Goal: Navigation & Orientation: Find specific page/section

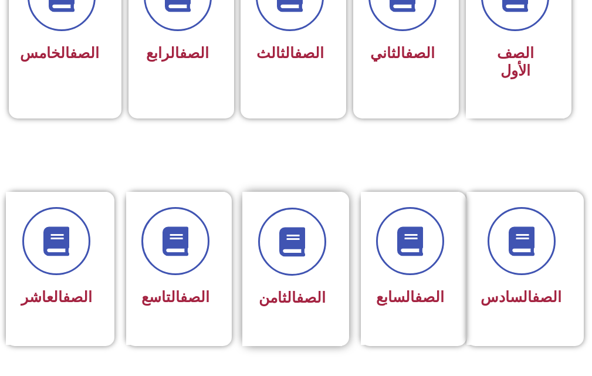
scroll to position [410, 0]
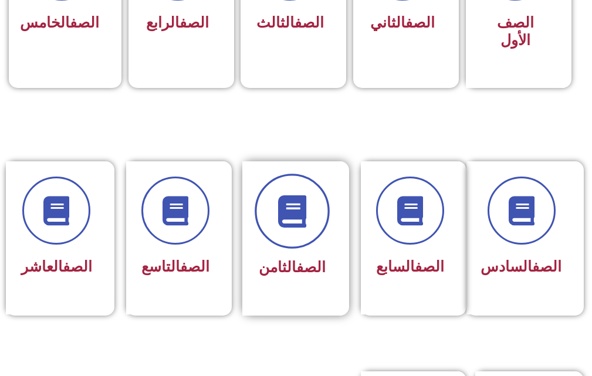
click at [304, 223] on icon at bounding box center [292, 211] width 32 height 32
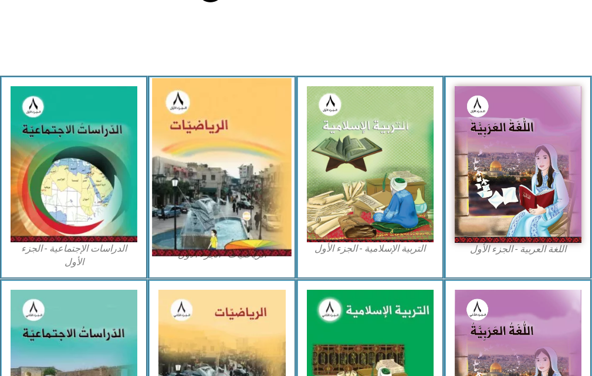
scroll to position [352, 0]
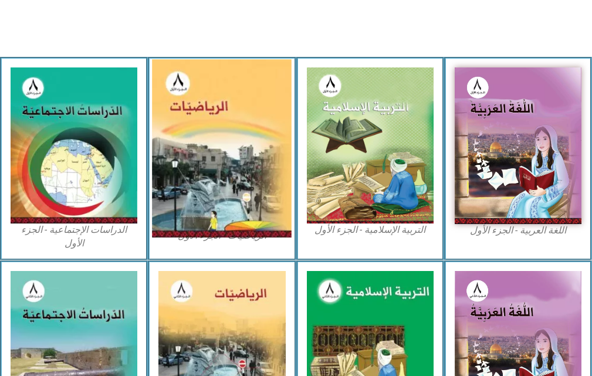
click at [240, 206] on img at bounding box center [222, 149] width 140 height 178
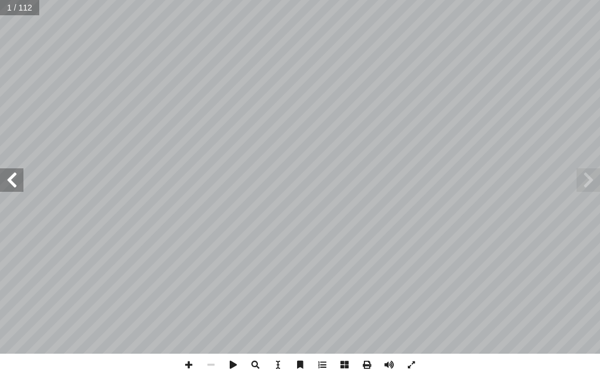
click at [11, 178] on span at bounding box center [11, 179] width 23 height 23
click at [12, 178] on span at bounding box center [11, 179] width 23 height 23
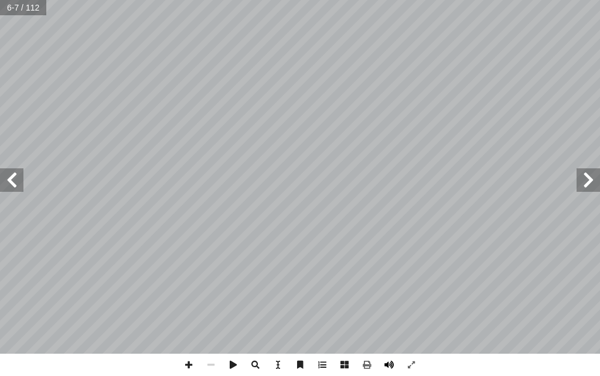
click at [384, 364] on span at bounding box center [389, 365] width 22 height 22
click at [4, 191] on span at bounding box center [11, 179] width 23 height 23
click at [19, 185] on span at bounding box center [11, 179] width 23 height 23
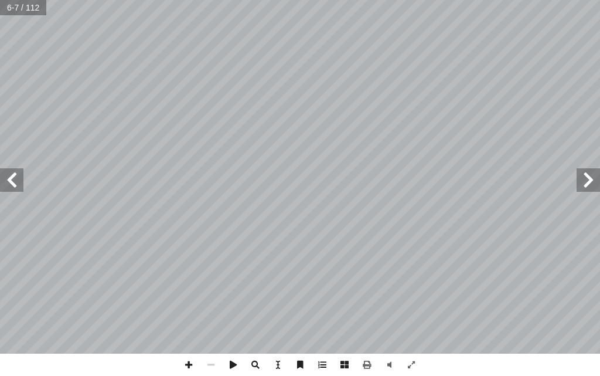
click at [19, 185] on span at bounding box center [11, 179] width 23 height 23
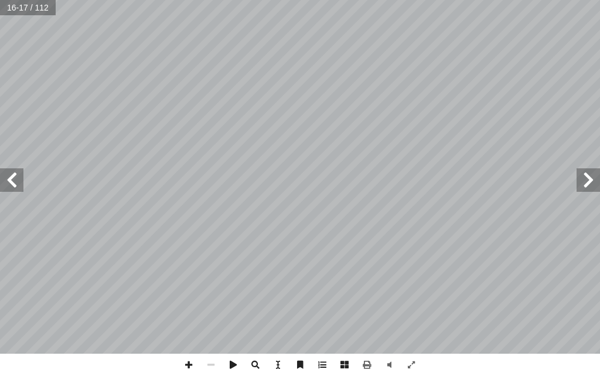
click at [594, 186] on span at bounding box center [588, 179] width 23 height 23
click at [593, 184] on span at bounding box center [588, 179] width 23 height 23
click at [584, 183] on span at bounding box center [588, 179] width 23 height 23
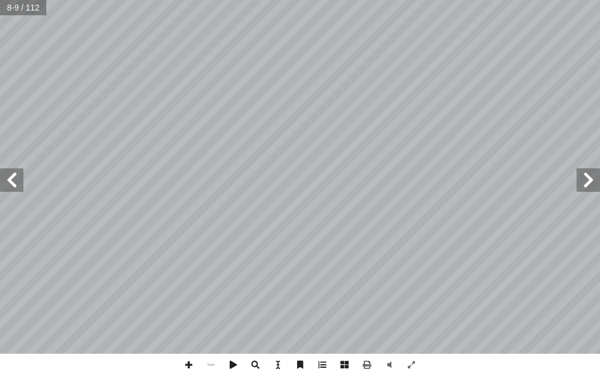
click at [578, 178] on span at bounding box center [588, 179] width 23 height 23
click at [9, 178] on span at bounding box center [11, 179] width 23 height 23
click at [186, 361] on span at bounding box center [189, 365] width 22 height 22
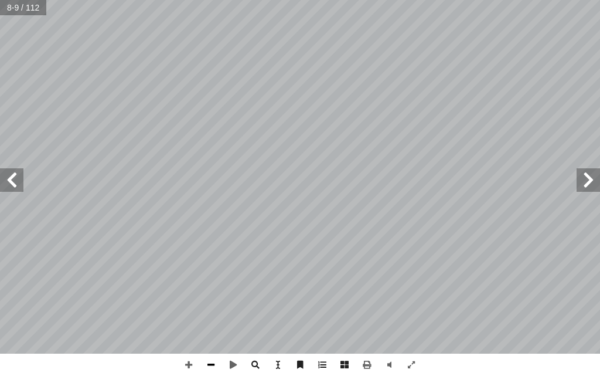
click at [212, 366] on span at bounding box center [211, 365] width 22 height 22
